Goal: Transaction & Acquisition: Purchase product/service

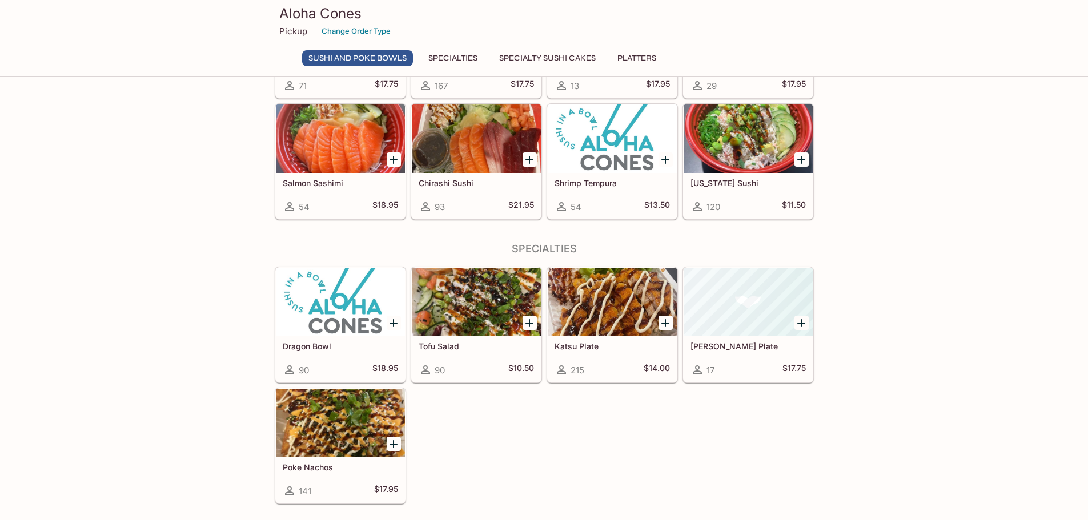
scroll to position [290, 0]
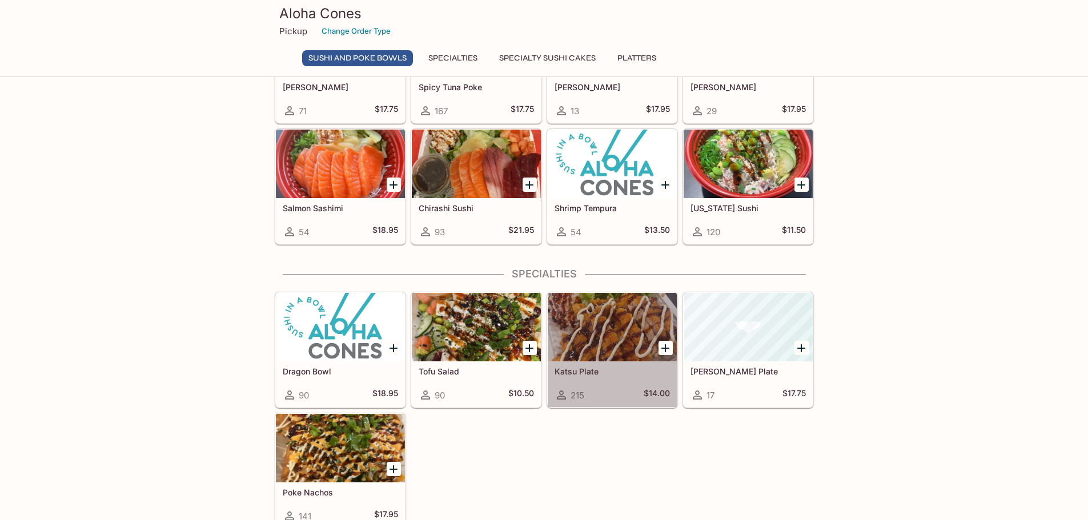
click at [613, 339] on div at bounding box center [612, 327] width 129 height 69
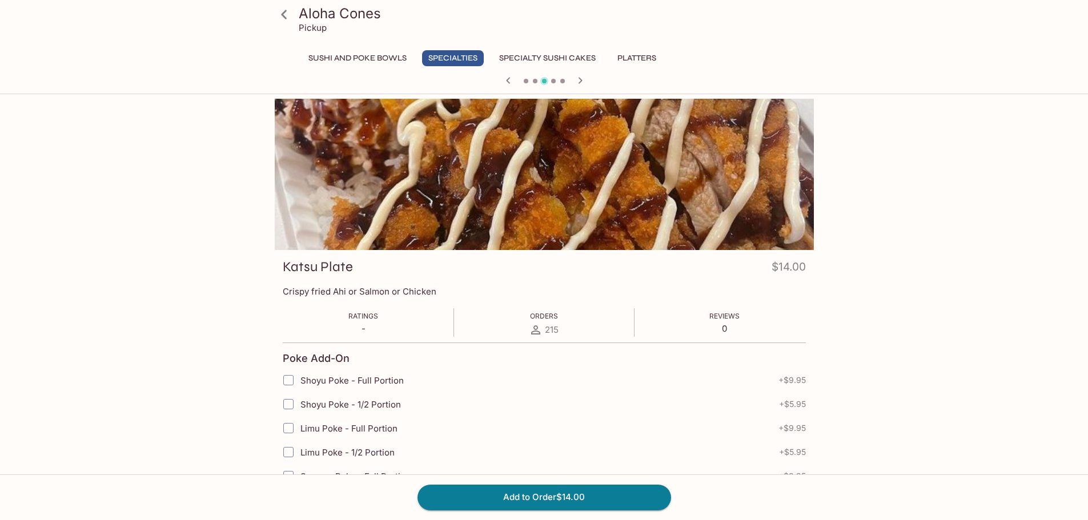
click at [675, 214] on div at bounding box center [544, 174] width 539 height 151
click at [577, 79] on icon "button" at bounding box center [581, 81] width 14 height 14
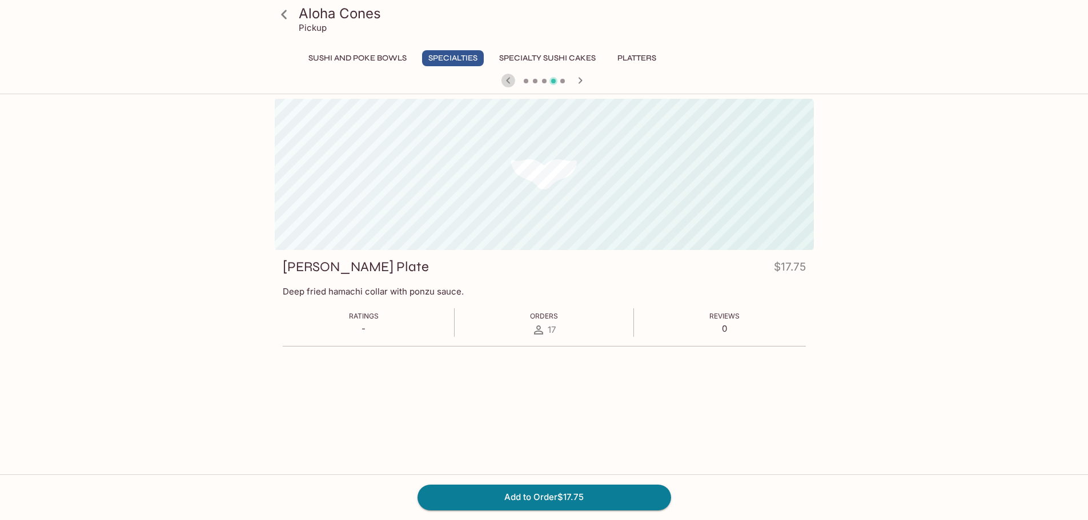
click at [503, 82] on icon "button" at bounding box center [509, 81] width 14 height 14
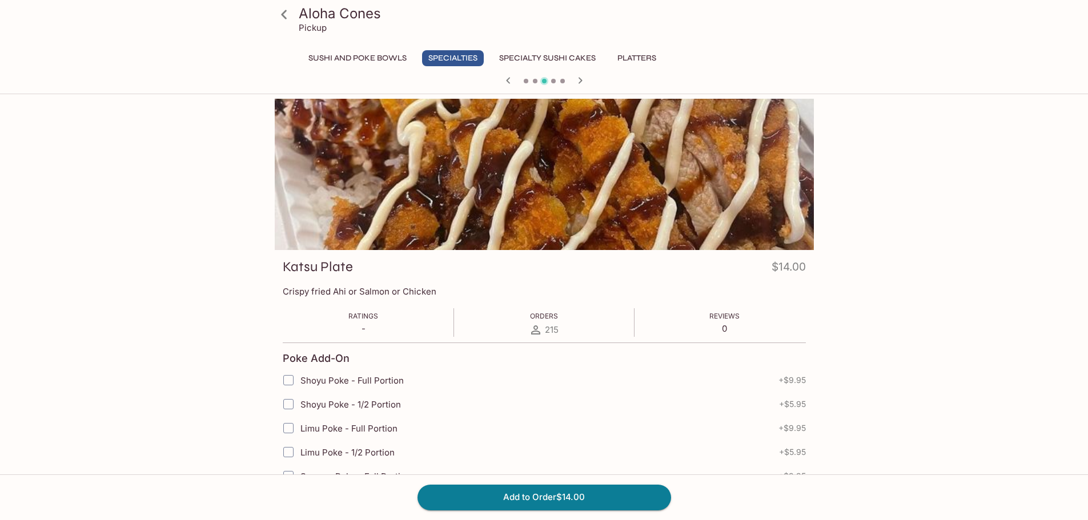
click at [284, 14] on icon at bounding box center [284, 15] width 20 height 20
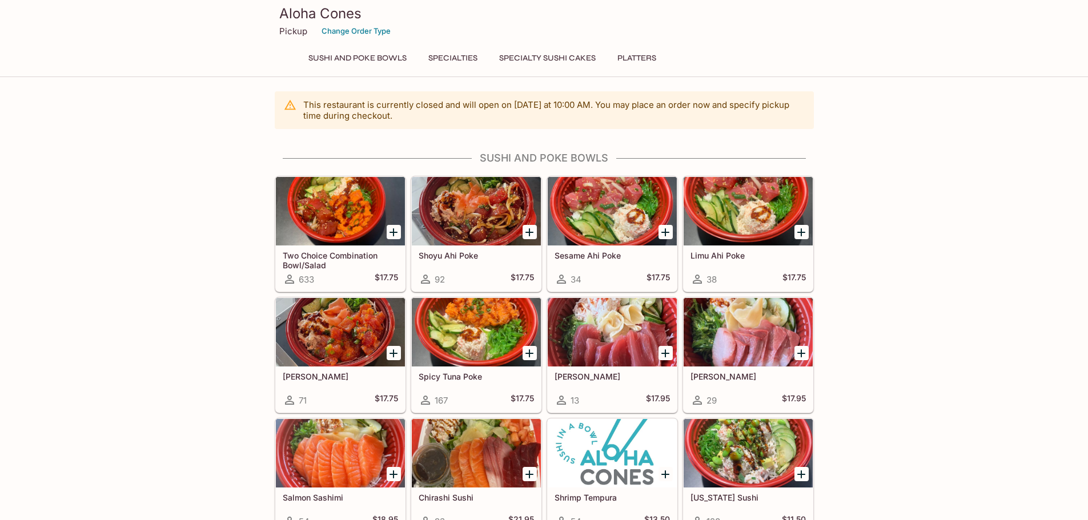
click at [305, 263] on h5 "Two Choice Combination Bowl/Salad" at bounding box center [340, 260] width 115 height 19
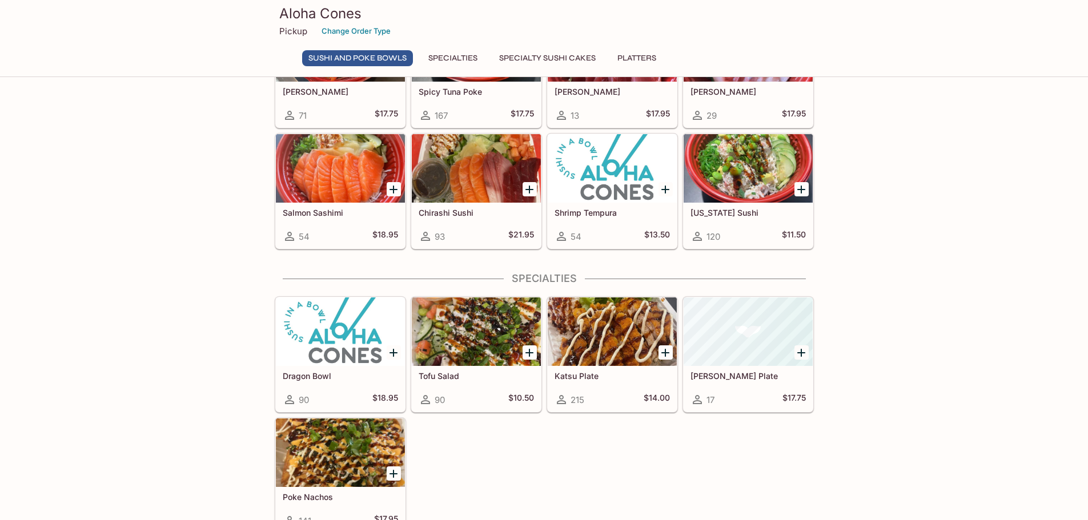
scroll to position [286, 0]
click at [593, 334] on div at bounding box center [612, 331] width 129 height 69
